Goal: Transaction & Acquisition: Purchase product/service

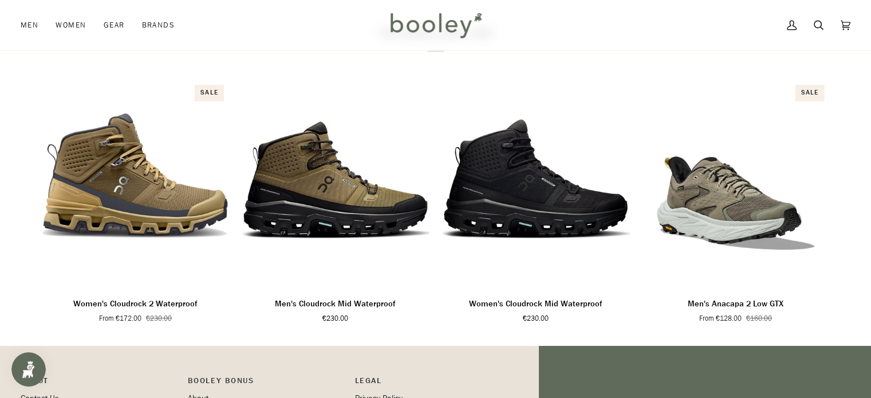
scroll to position [752, 0]
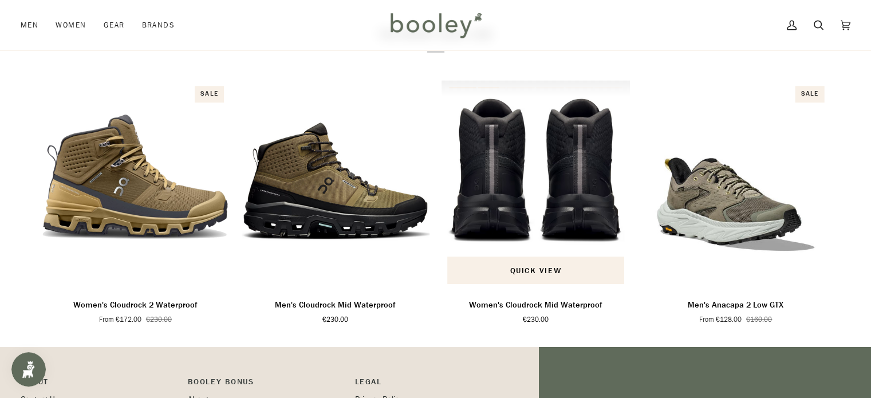
click at [505, 207] on img "Women's Cloudrock Mid Waterproof" at bounding box center [535, 185] width 189 height 210
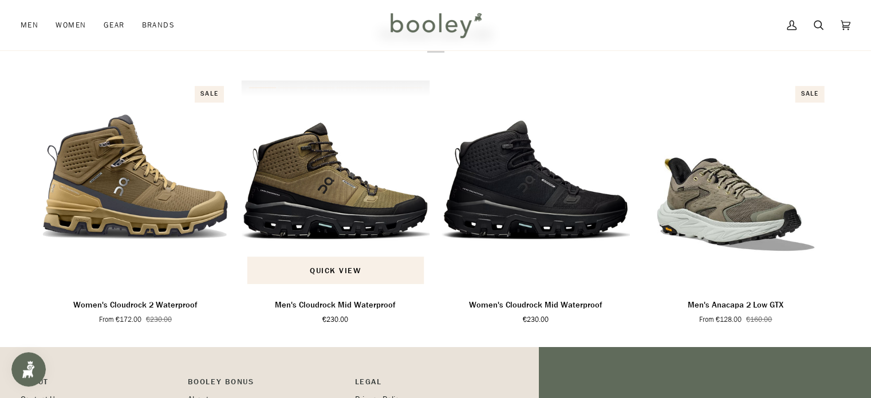
click at [309, 225] on div "Men's Cloudrock Mid Waterproof" at bounding box center [335, 185] width 189 height 210
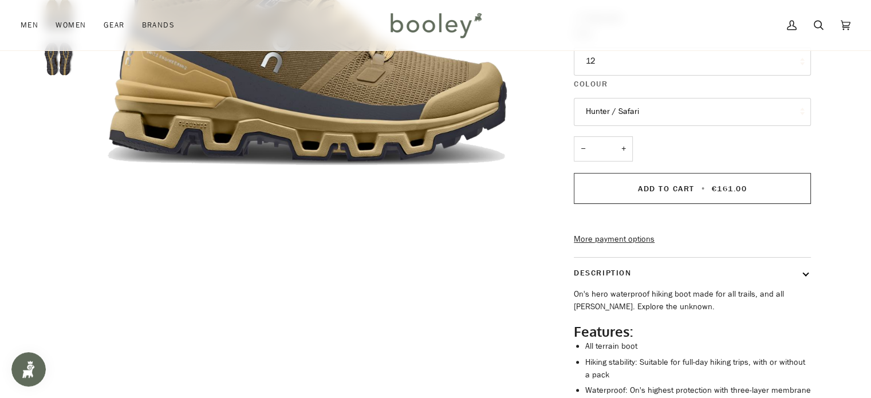
scroll to position [247, 0]
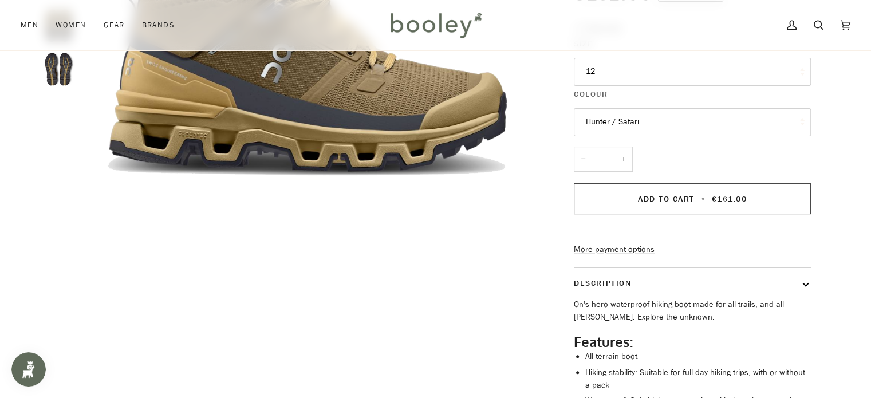
click at [676, 133] on button "Hunter / Safari" at bounding box center [692, 122] width 237 height 28
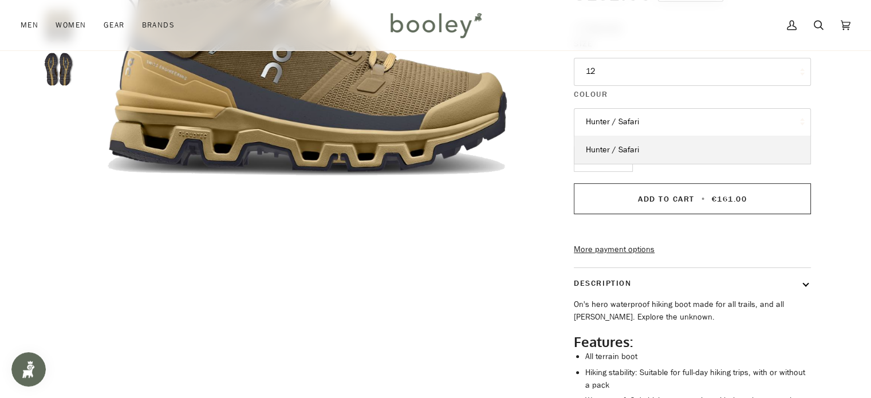
click at [669, 123] on button "Hunter / Safari" at bounding box center [692, 122] width 237 height 28
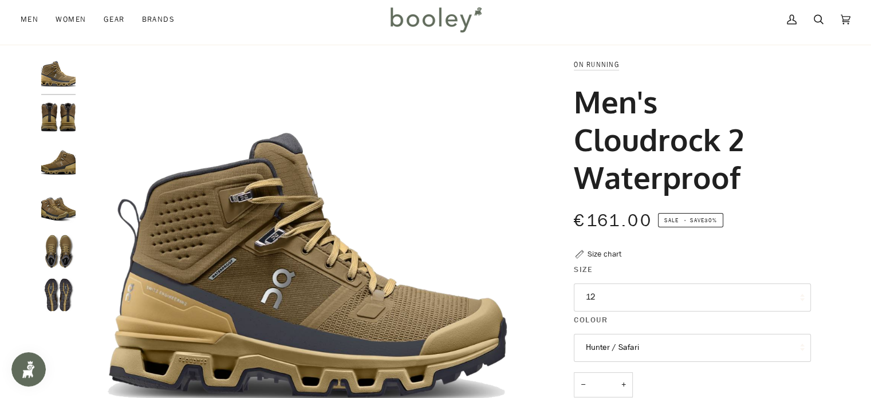
scroll to position [0, 0]
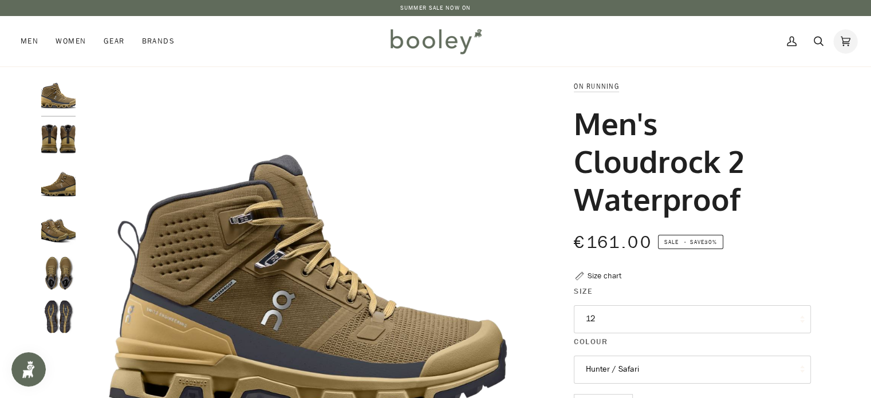
click at [854, 54] on link "Cart €0.00 (0)" at bounding box center [845, 41] width 27 height 50
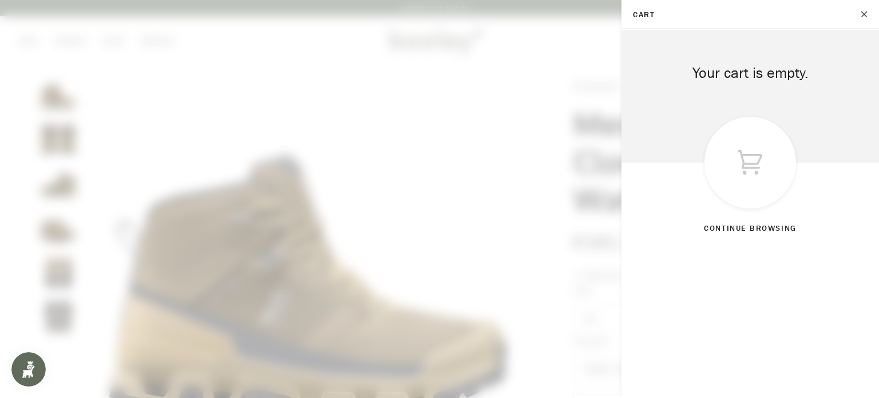
click at [330, 192] on span at bounding box center [439, 199] width 879 height 398
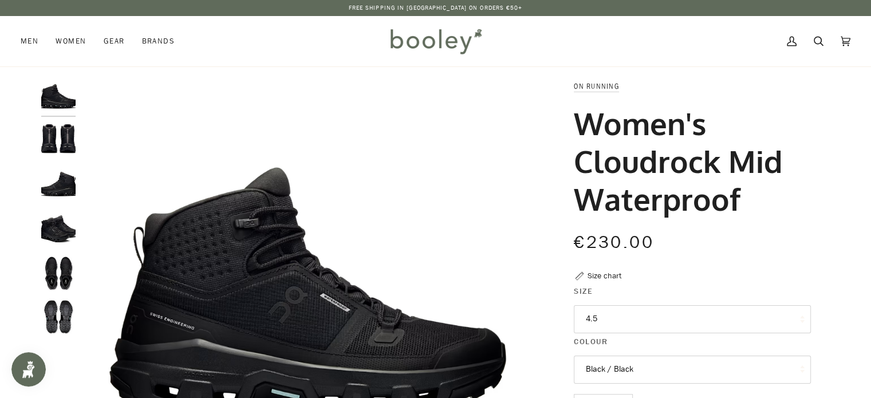
click at [698, 315] on button "4.5" at bounding box center [692, 319] width 237 height 28
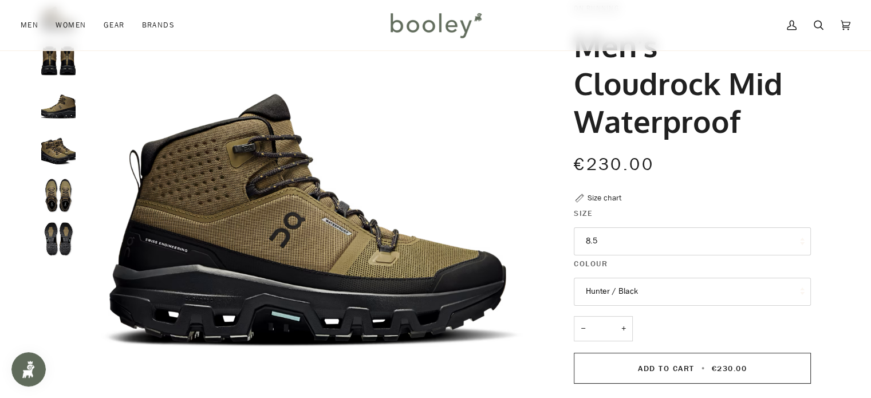
scroll to position [83, 0]
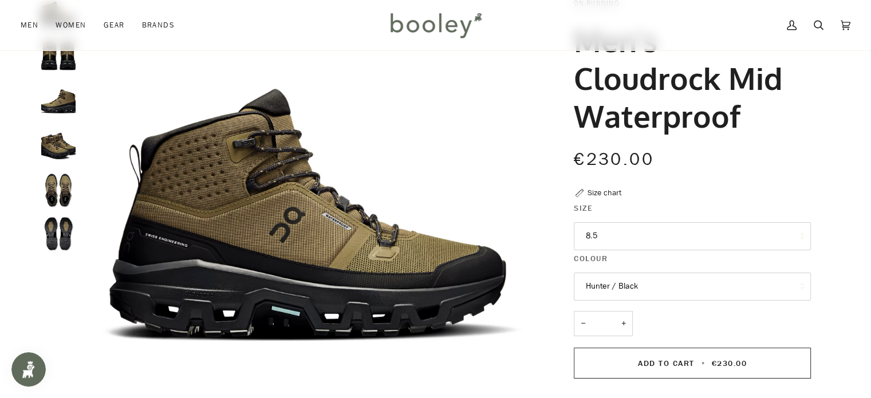
click at [662, 239] on button "8.5" at bounding box center [692, 236] width 237 height 28
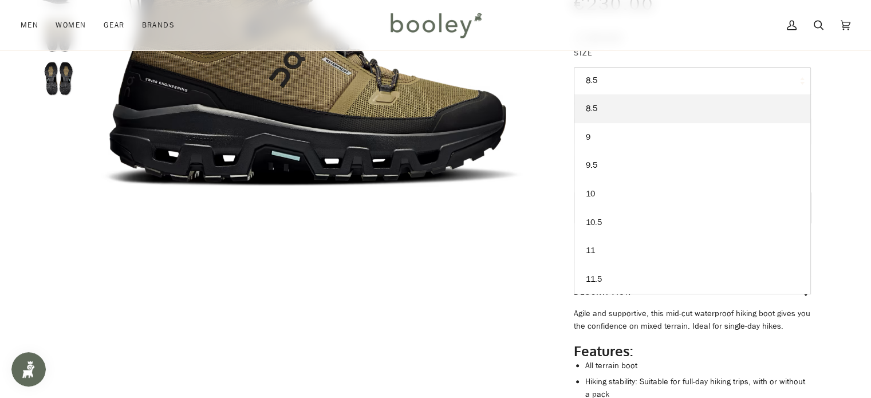
scroll to position [237, 0]
